Goal: Communication & Community: Ask a question

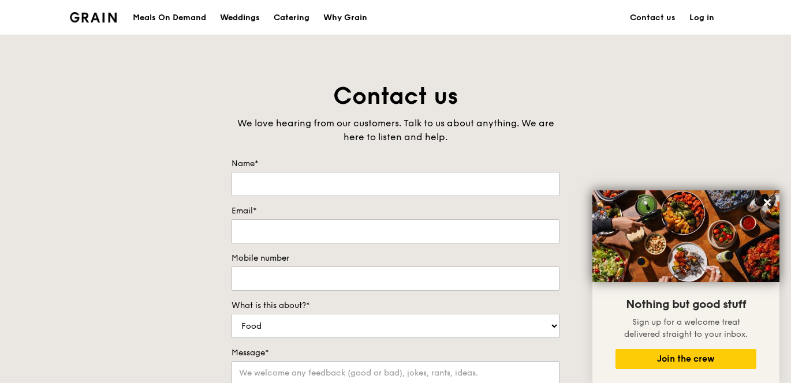
click at [235, 17] on div "Weddings" at bounding box center [240, 18] width 40 height 35
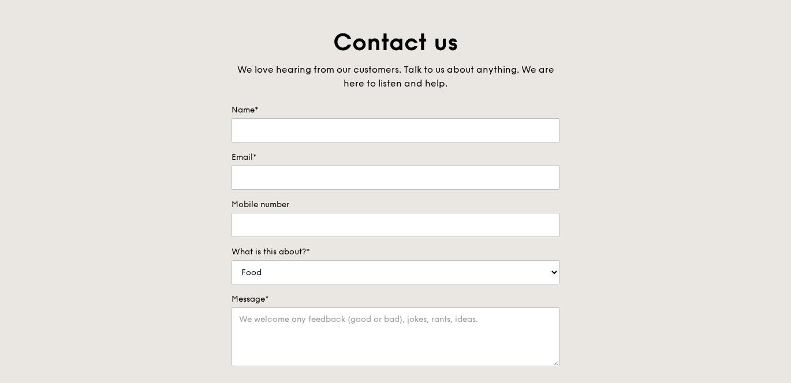
scroll to position [40, 0]
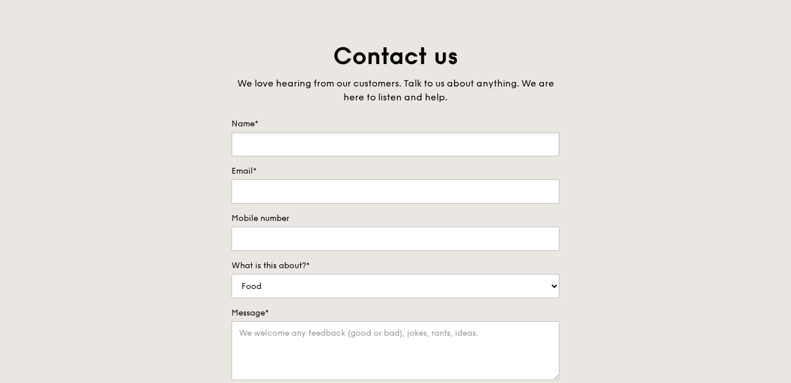
click at [358, 144] on input "Name*" at bounding box center [395, 144] width 328 height 24
type input "[PERSON_NAME]"
type input "[EMAIL_ADDRESS][DOMAIN_NAME]"
type input "96168038"
click at [331, 287] on select "Food Service Billing/Payment Catering Others" at bounding box center [395, 286] width 328 height 24
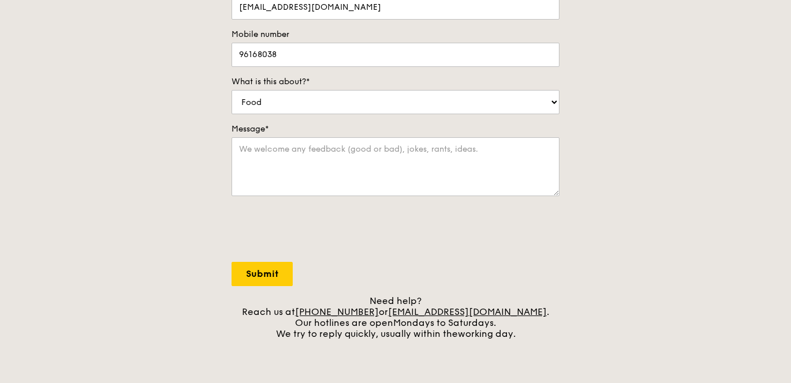
scroll to position [197, 0]
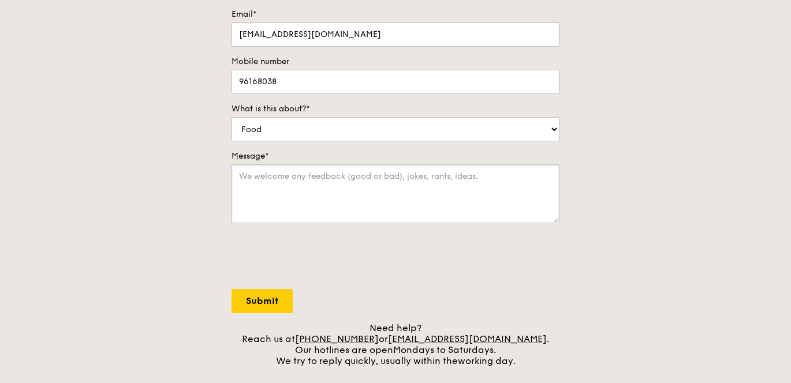
click at [354, 179] on textarea "Message*" at bounding box center [395, 193] width 328 height 59
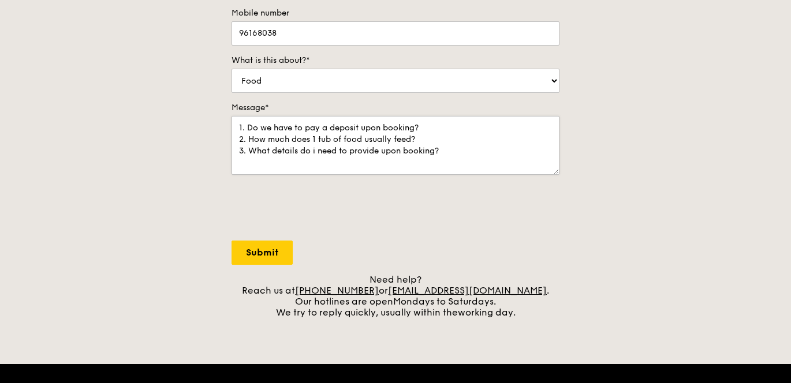
scroll to position [247, 0]
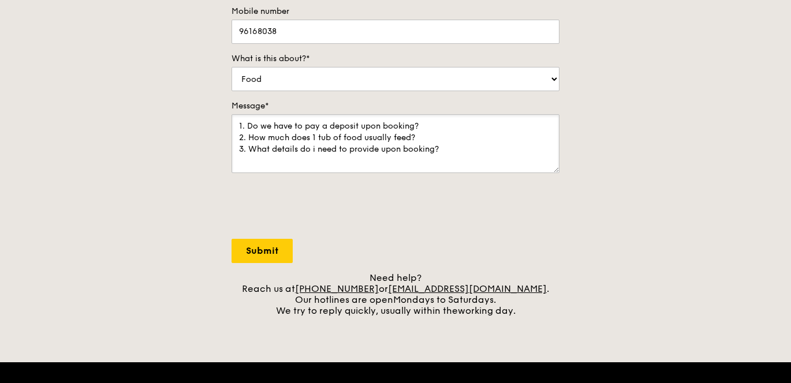
click at [447, 150] on textarea "1. Do we have to pay a deposit upon booking? 2. How much does 1 tub of food usu…" at bounding box center [395, 143] width 328 height 59
click at [385, 152] on textarea "1. Do we have to pay a deposit upon booking? 2. How much does 1 tub of food usu…" at bounding box center [395, 143] width 328 height 59
click at [381, 151] on textarea "1. Do we have to pay a deposit upon booking? 2. How much does 1 tub of food usu…" at bounding box center [395, 143] width 328 height 59
drag, startPoint x: 403, startPoint y: 148, endPoint x: 384, endPoint y: 148, distance: 19.0
click at [384, 148] on textarea "1. Do we have to pay a deposit upon booking? 2. How much does 1 tub of food usu…" at bounding box center [395, 143] width 328 height 59
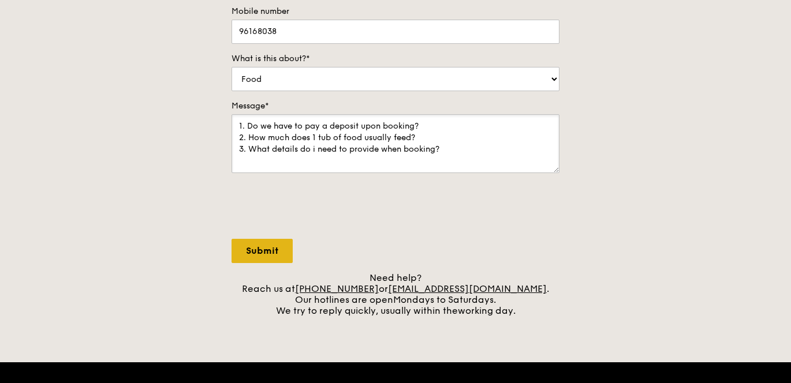
type textarea "1. Do we have to pay a deposit upon booking? 2. How much does 1 tub of food usu…"
click at [276, 257] on input "Submit" at bounding box center [261, 251] width 61 height 24
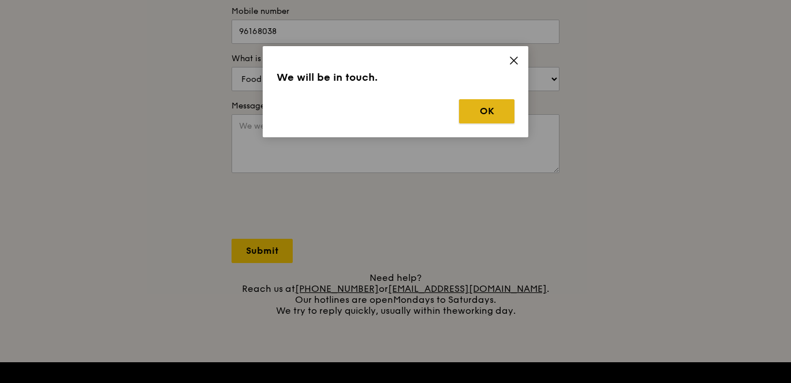
click at [493, 108] on button "OK" at bounding box center [486, 111] width 55 height 24
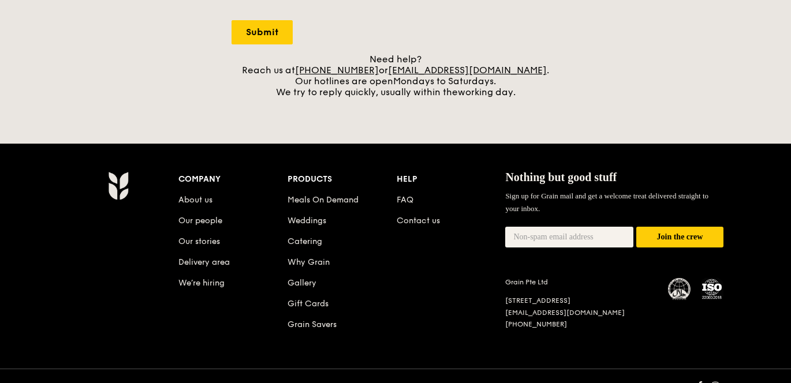
scroll to position [459, 0]
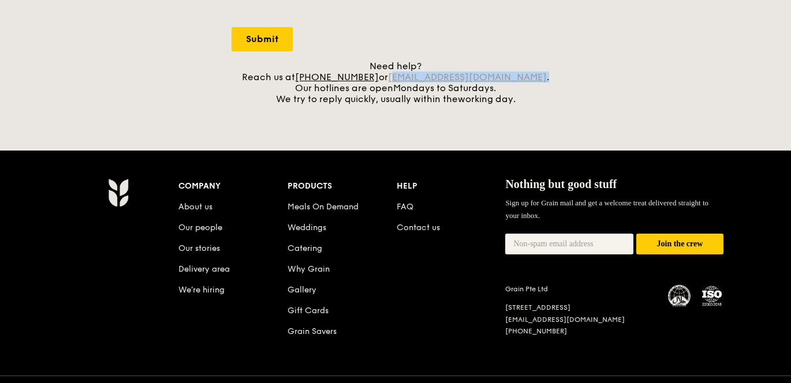
drag, startPoint x: 524, startPoint y: 79, endPoint x: 408, endPoint y: 77, distance: 116.0
click at [408, 77] on div "Need help? Reach us at [PHONE_NUMBER] or [EMAIL_ADDRESS][DOMAIN_NAME] . Our hot…" at bounding box center [395, 83] width 328 height 44
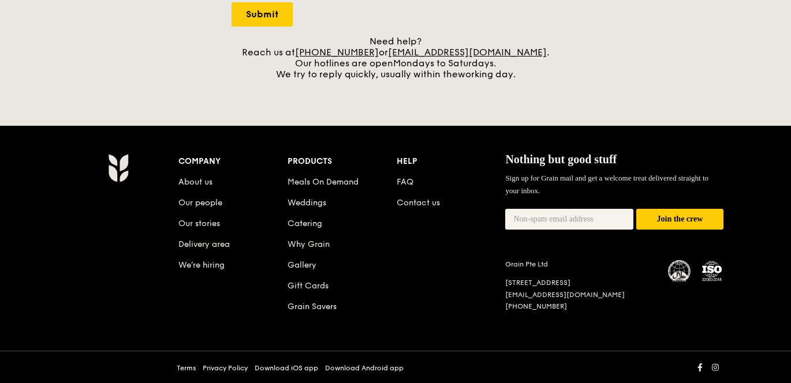
scroll to position [485, 0]
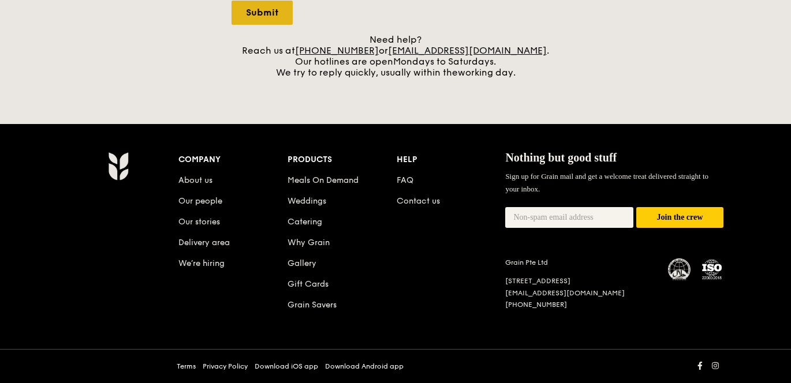
drag, startPoint x: 407, startPoint y: 50, endPoint x: 244, endPoint y: 2, distance: 169.8
